Goal: Navigation & Orientation: Go to known website

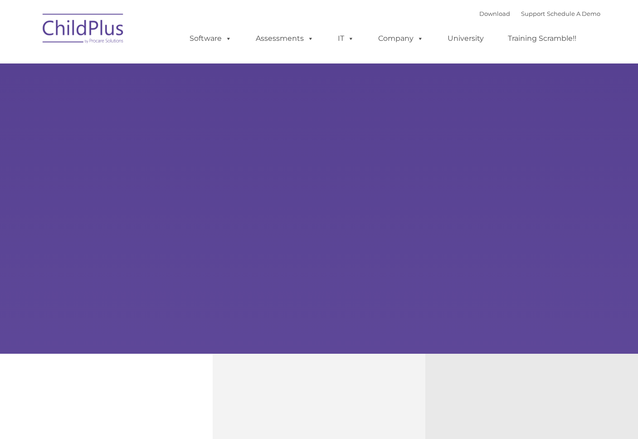
type input ""
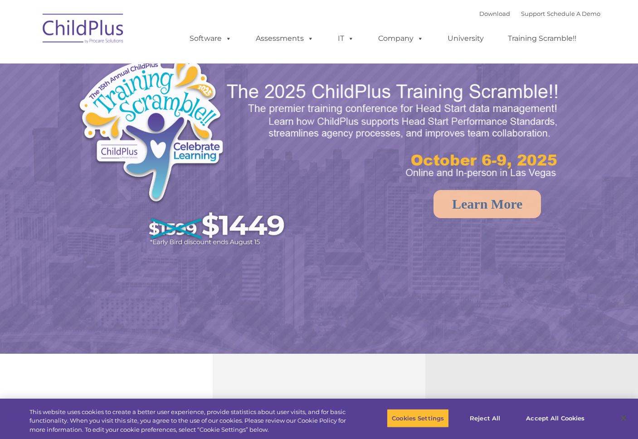
select select "MEDIUM"
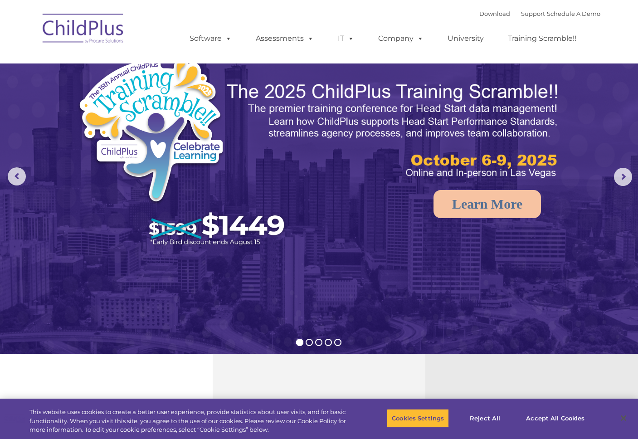
click at [99, 28] on img at bounding box center [83, 29] width 91 height 45
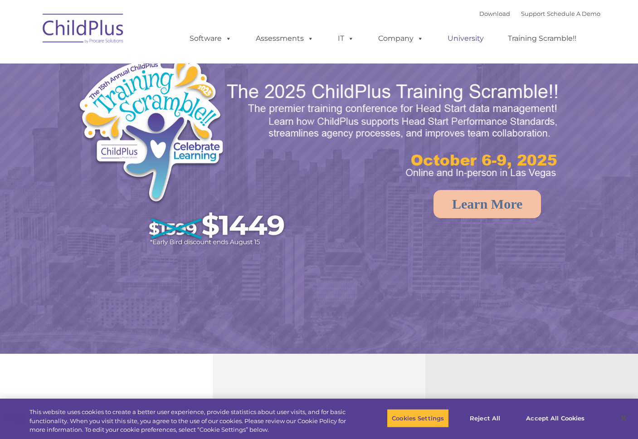
select select "MEDIUM"
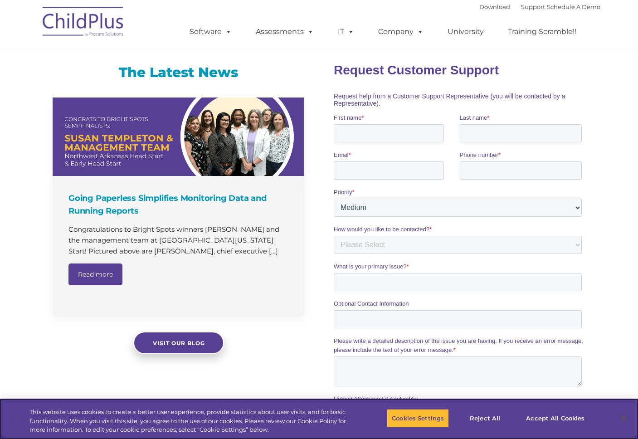
scroll to position [898, 0]
